Goal: Information Seeking & Learning: Check status

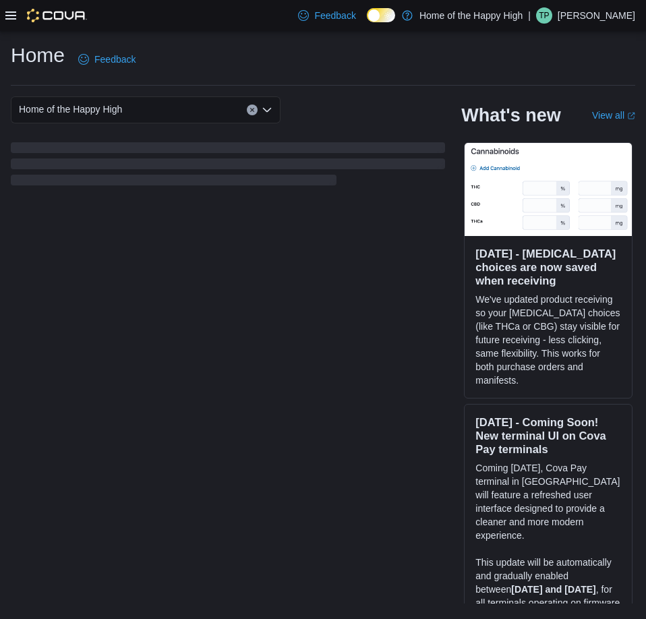
click at [14, 20] on icon at bounding box center [10, 15] width 11 height 11
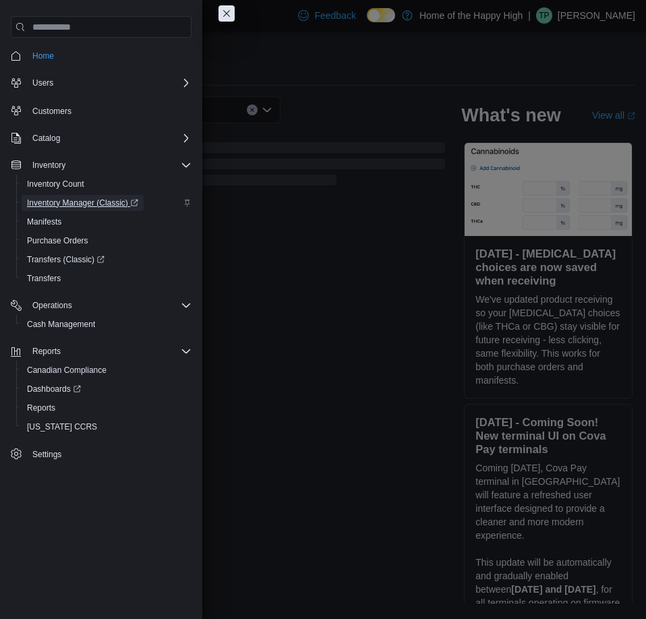
click at [104, 206] on span "Inventory Manager (Classic)" at bounding box center [82, 202] width 111 height 11
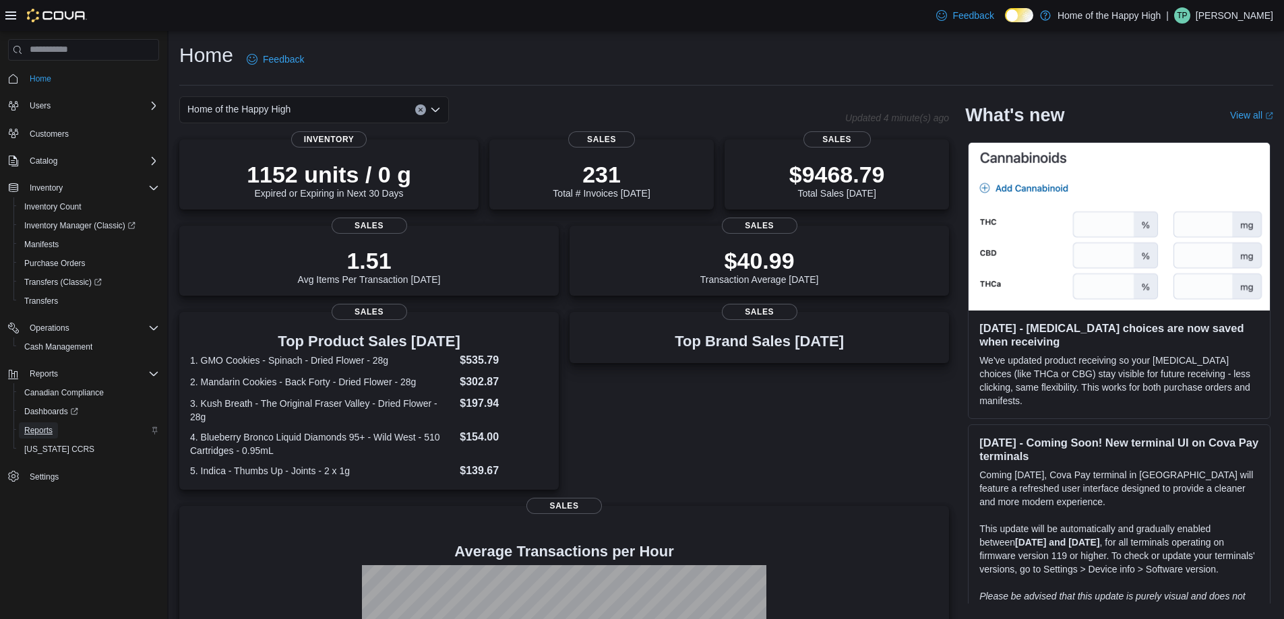
click at [41, 428] on span "Reports" at bounding box center [38, 430] width 28 height 11
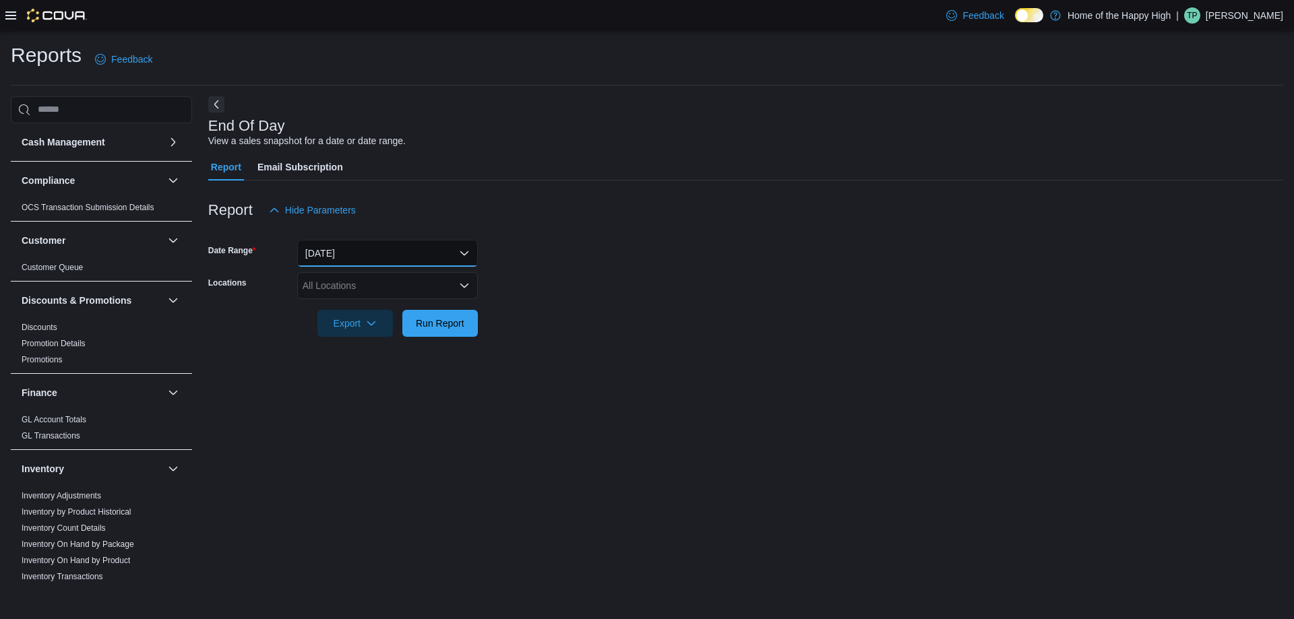
click at [388, 255] on button "[DATE]" at bounding box center [387, 253] width 181 height 27
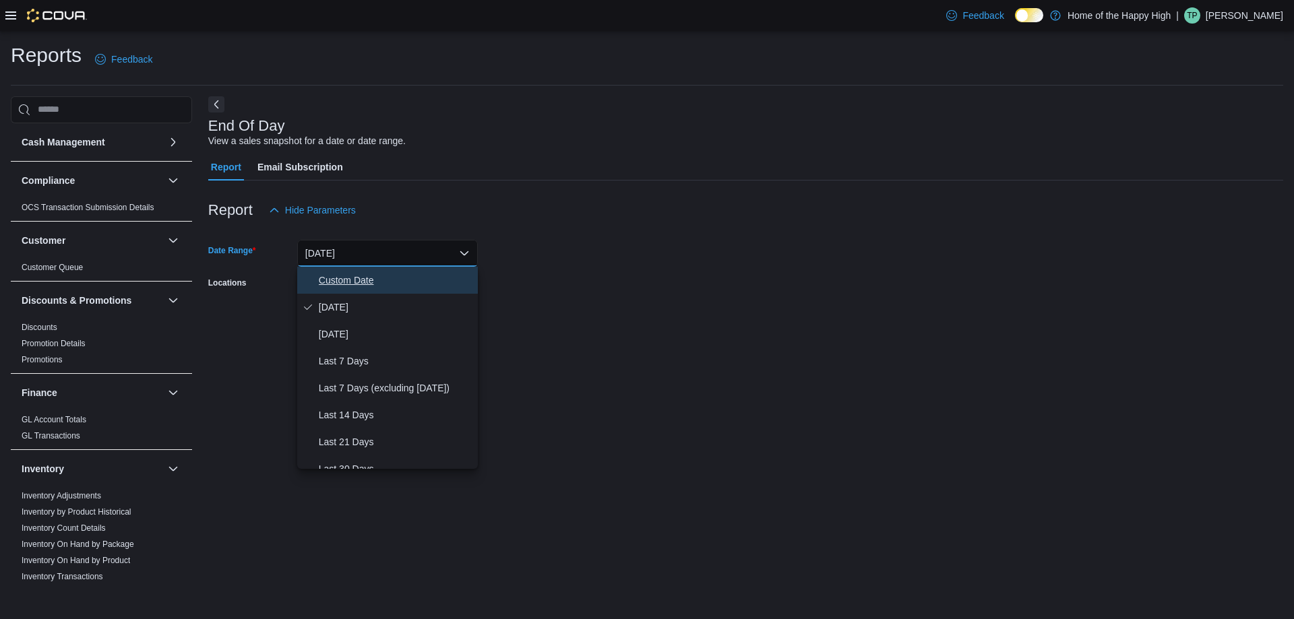
click at [384, 276] on span "Custom Date" at bounding box center [396, 280] width 154 height 16
